Goal: Task Accomplishment & Management: Manage account settings

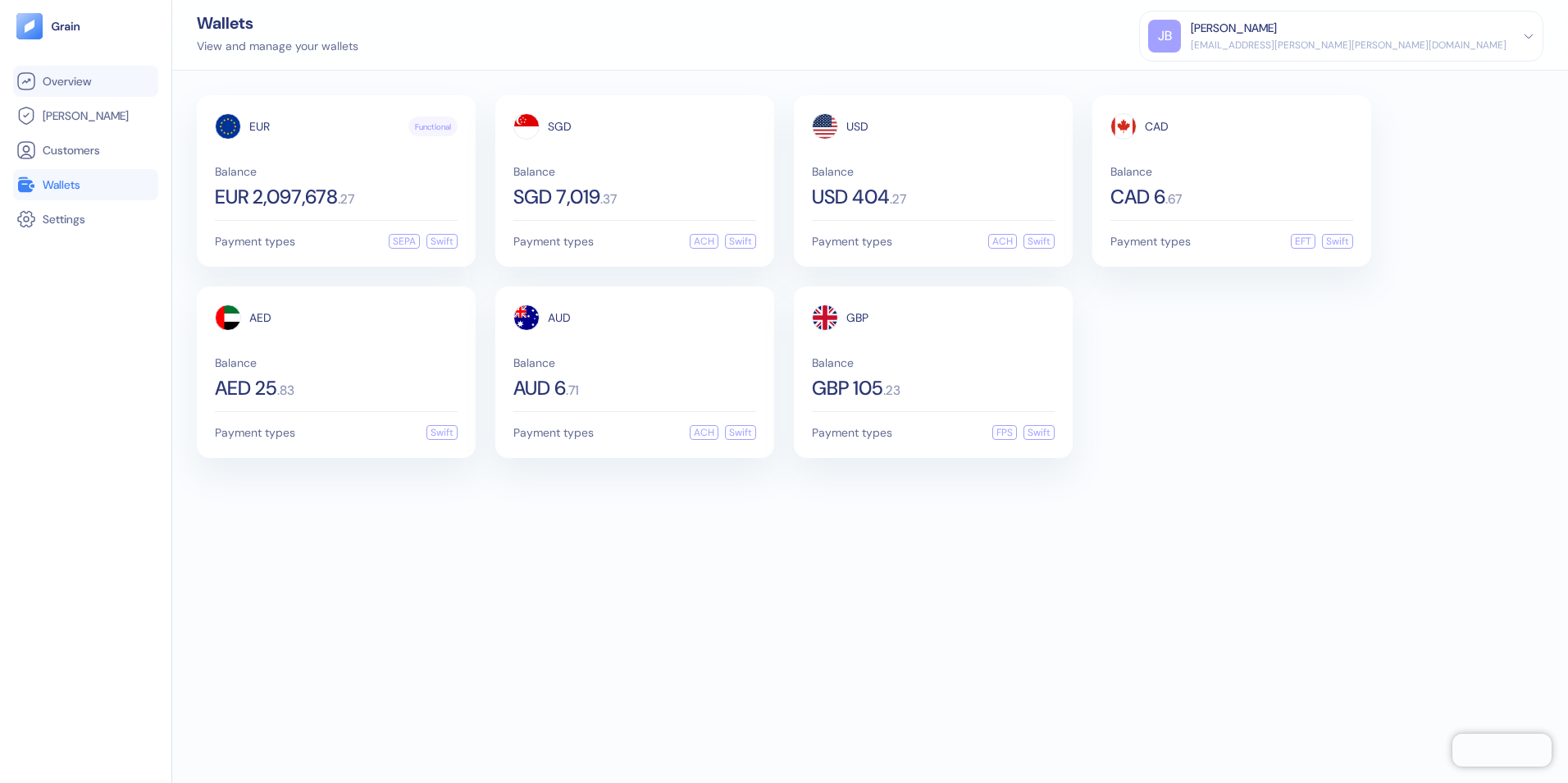
click at [69, 78] on span "Overview" at bounding box center [66, 81] width 49 height 16
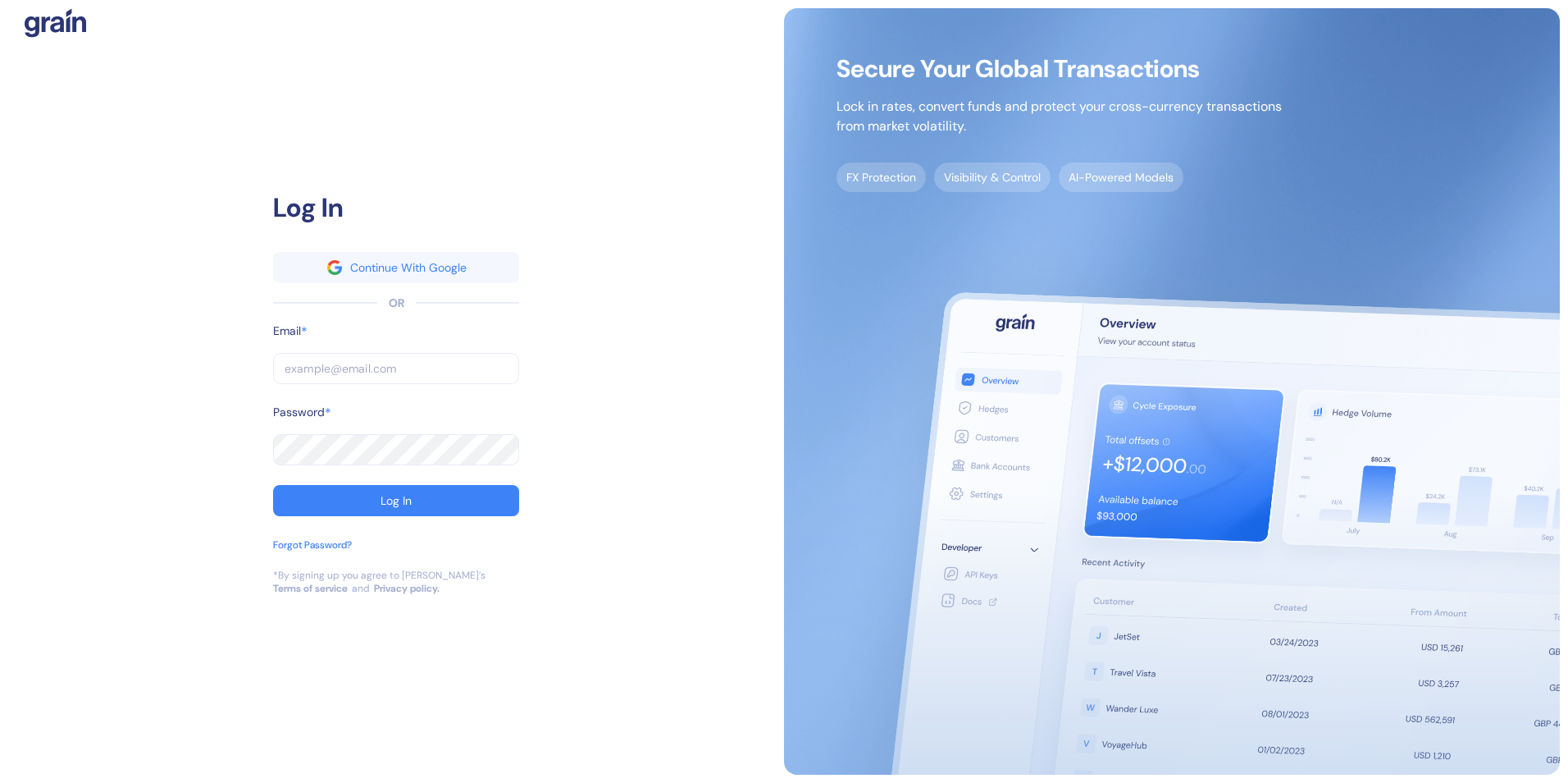
type input "[EMAIL_ADDRESS][PERSON_NAME][PERSON_NAME][DOMAIN_NAME]"
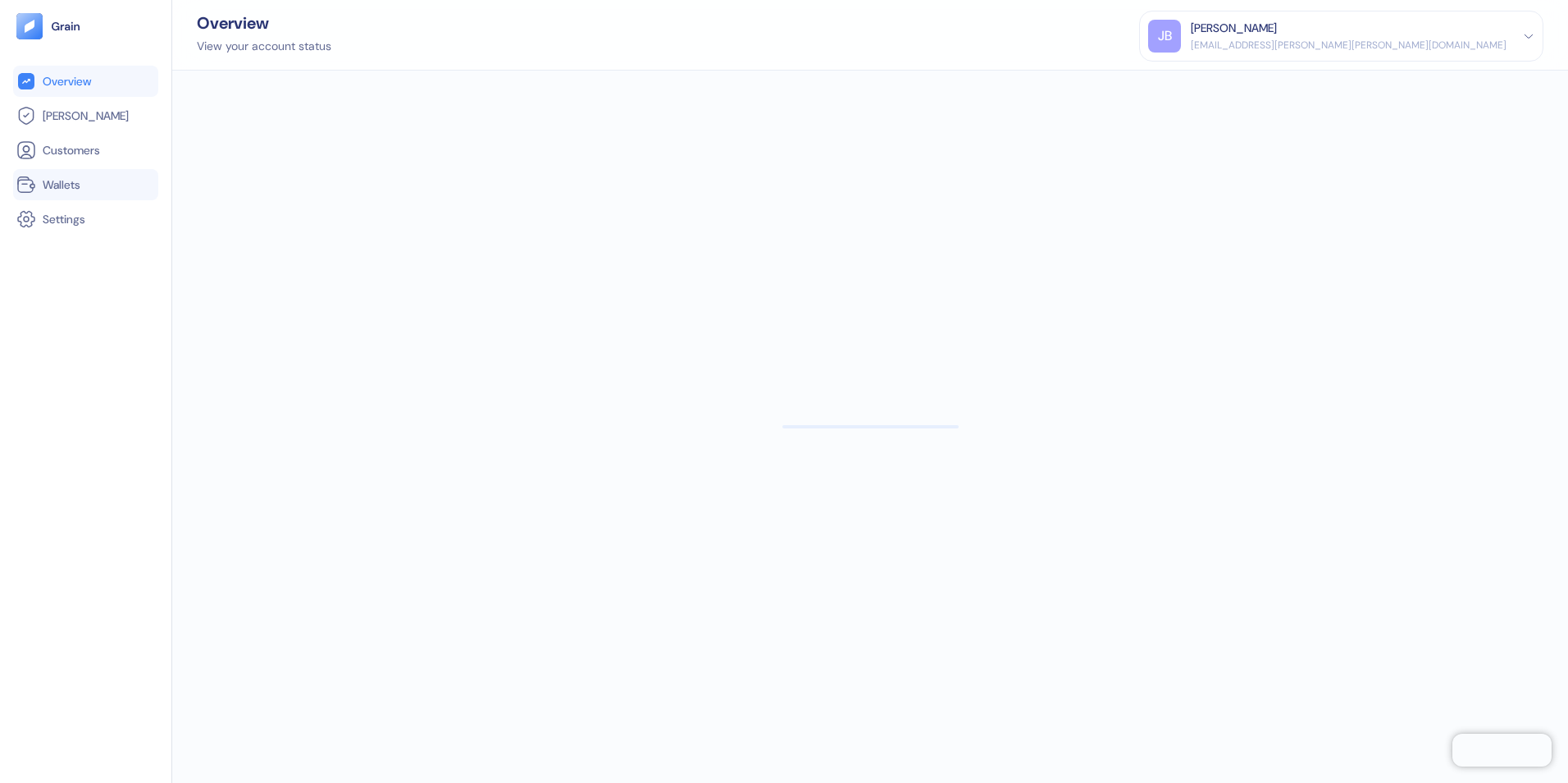
click at [66, 190] on span "Wallets" at bounding box center [61, 184] width 37 height 16
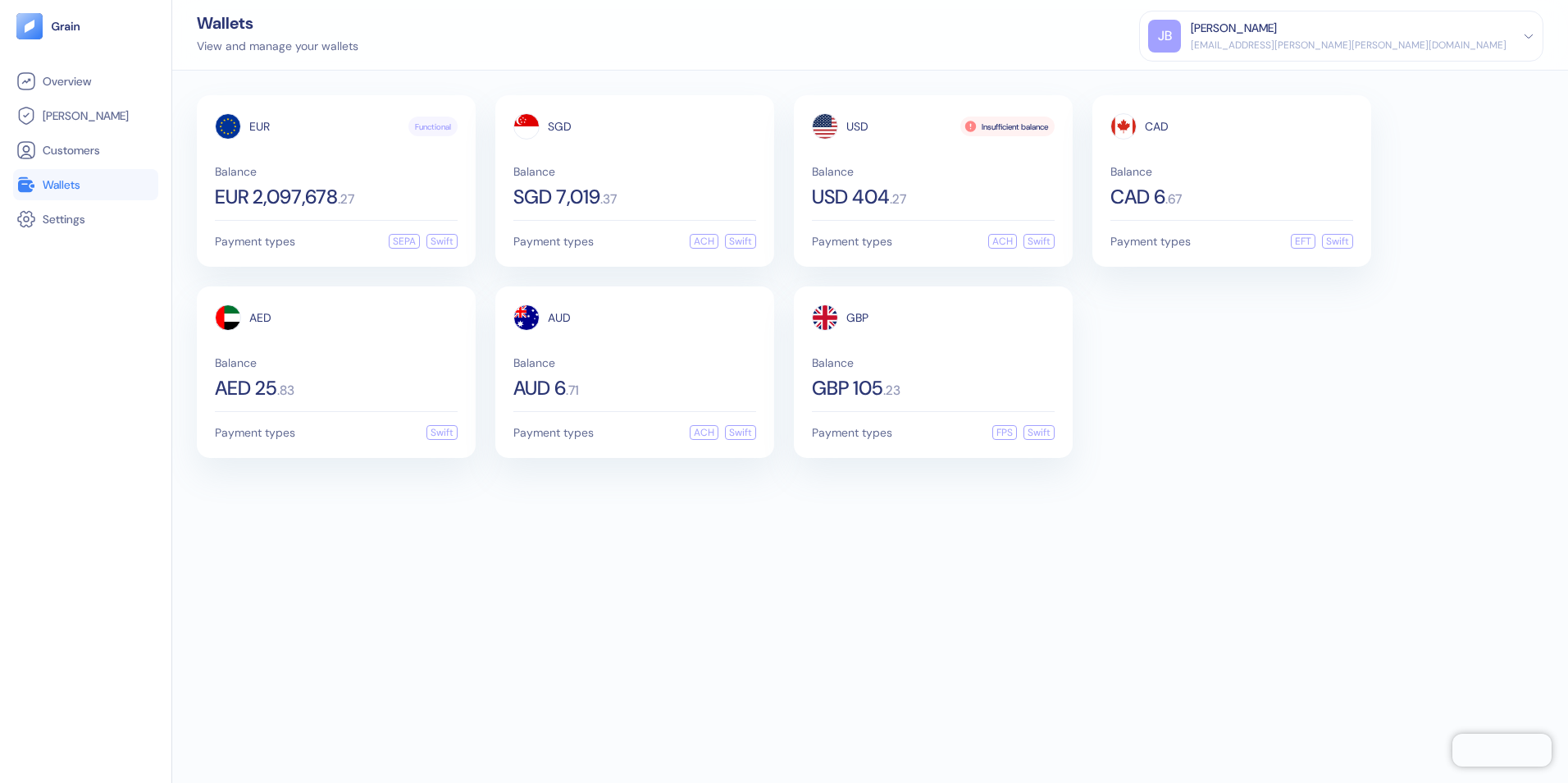
click at [654, 644] on div "EUR Functional Balance EUR 2,097,678 . 27 Payment types SEPA Swift SGD Balance …" at bounding box center [870, 427] width 1396 height 712
